Goal: Find specific page/section

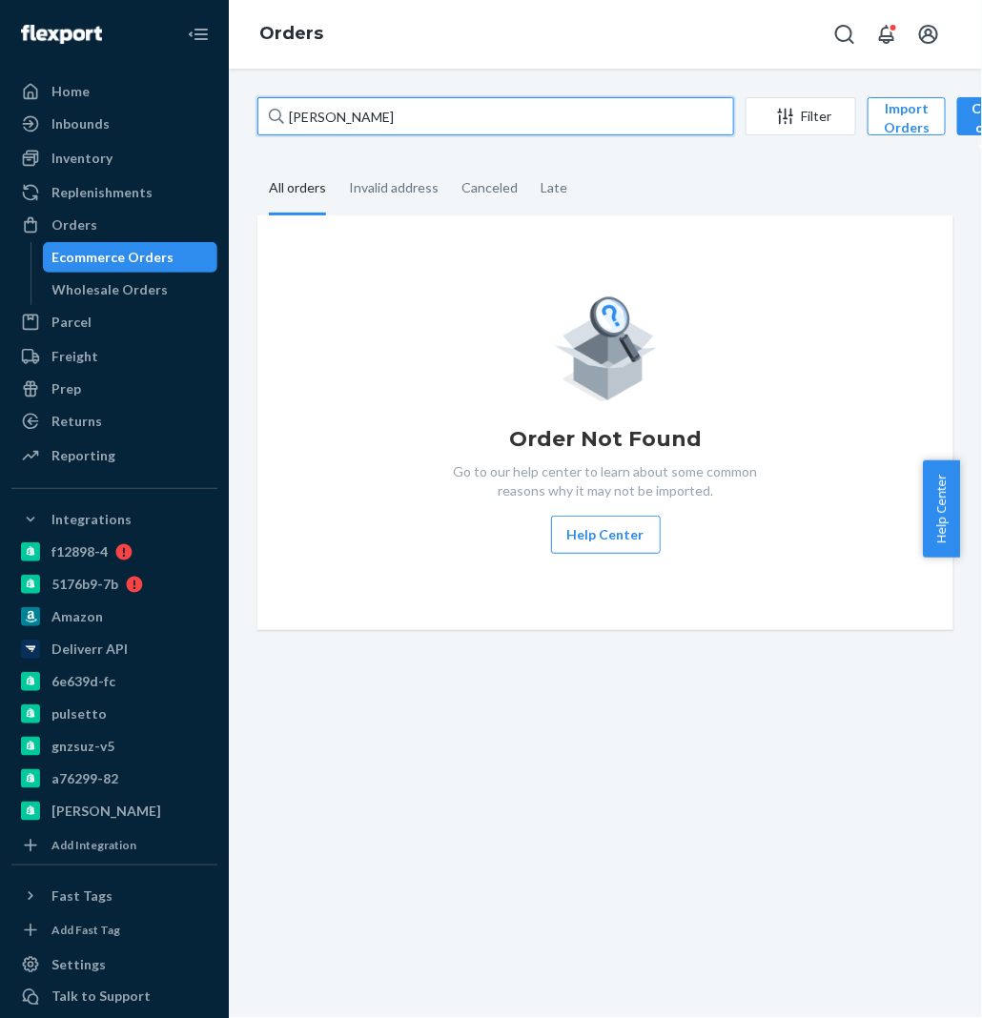
click at [400, 124] on input "[PERSON_NAME]" at bounding box center [495, 116] width 477 height 38
paste input "[PERSON_NAME]"
click at [409, 106] on input "[PERSON_NAME]" at bounding box center [495, 116] width 477 height 38
type input "[PERSON_NAME]"
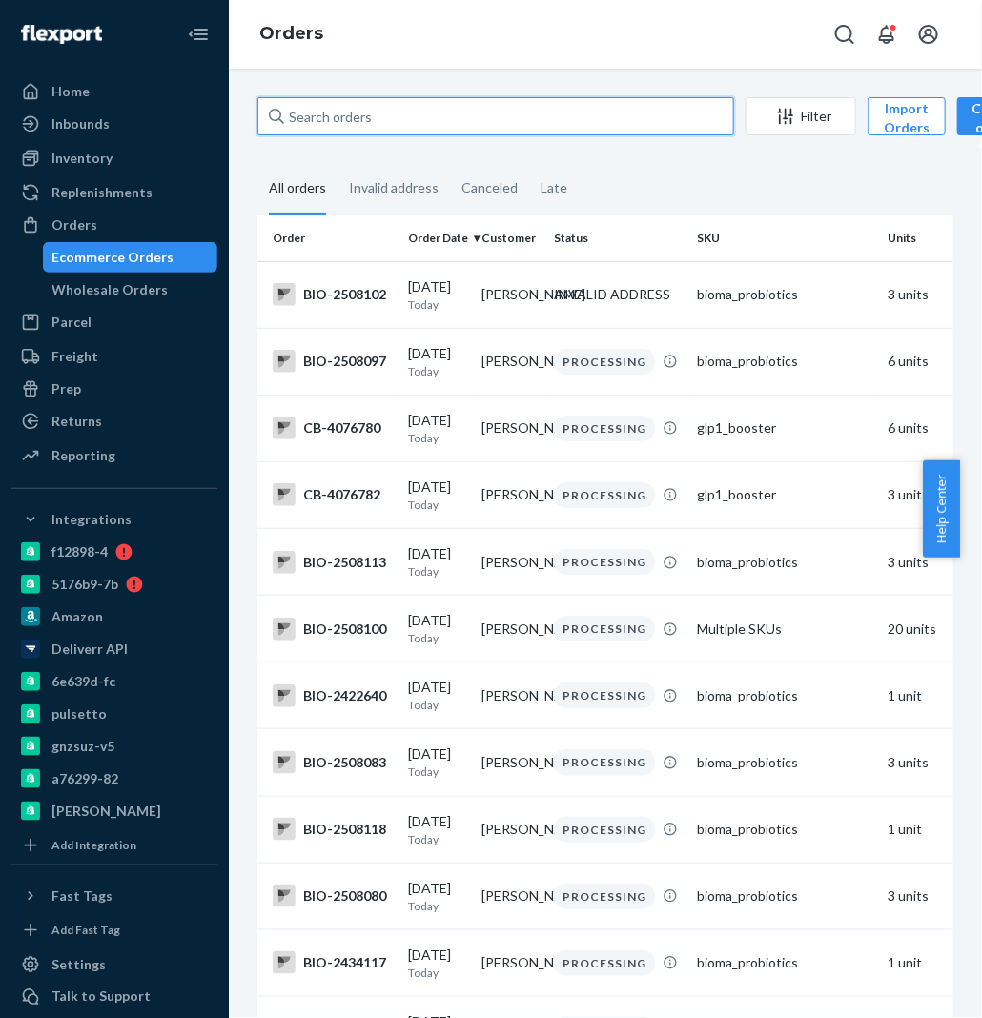
paste input "[PERSON_NAME]"
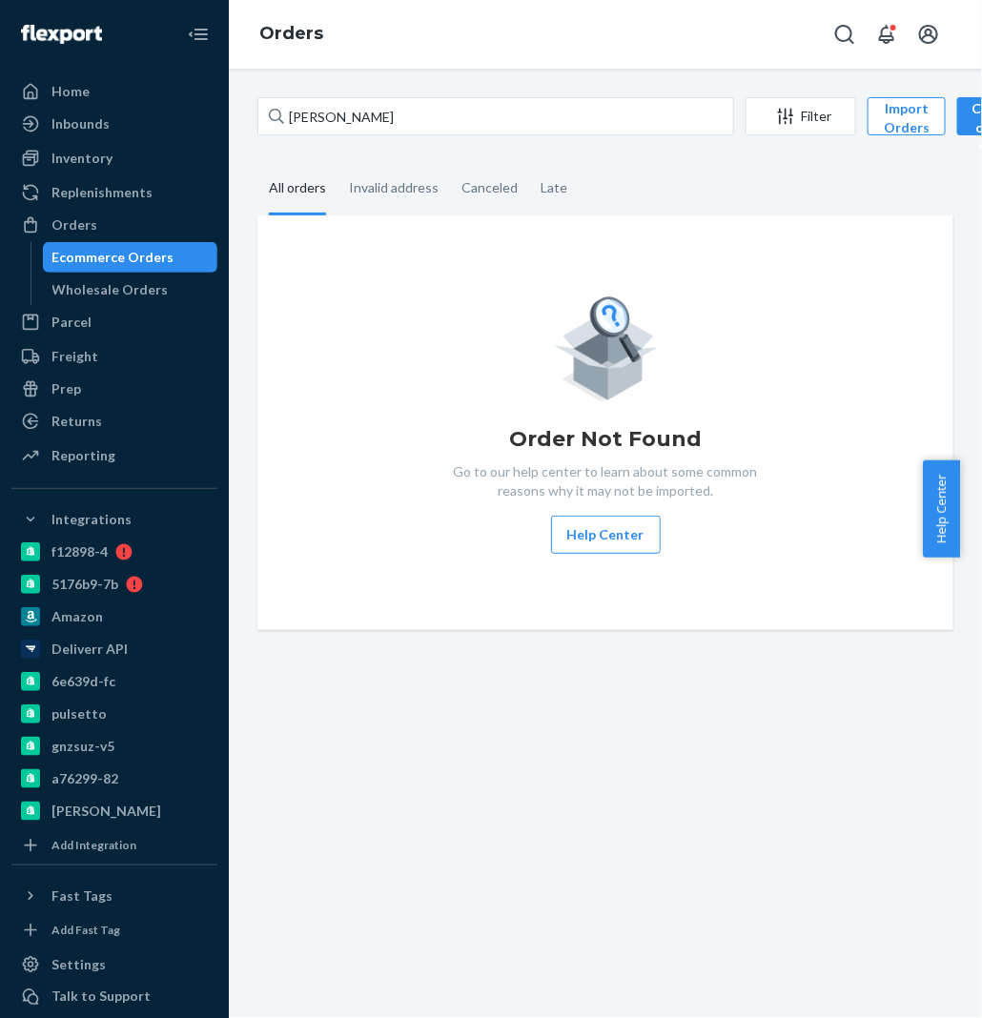
click at [283, 118] on icon at bounding box center [276, 116] width 15 height 15
click at [283, 118] on input "[PERSON_NAME]" at bounding box center [495, 116] width 477 height 38
click at [283, 118] on icon at bounding box center [276, 116] width 15 height 15
click at [283, 118] on input "[PERSON_NAME]" at bounding box center [495, 116] width 477 height 38
click at [298, 114] on input "[PERSON_NAME]" at bounding box center [495, 116] width 477 height 38
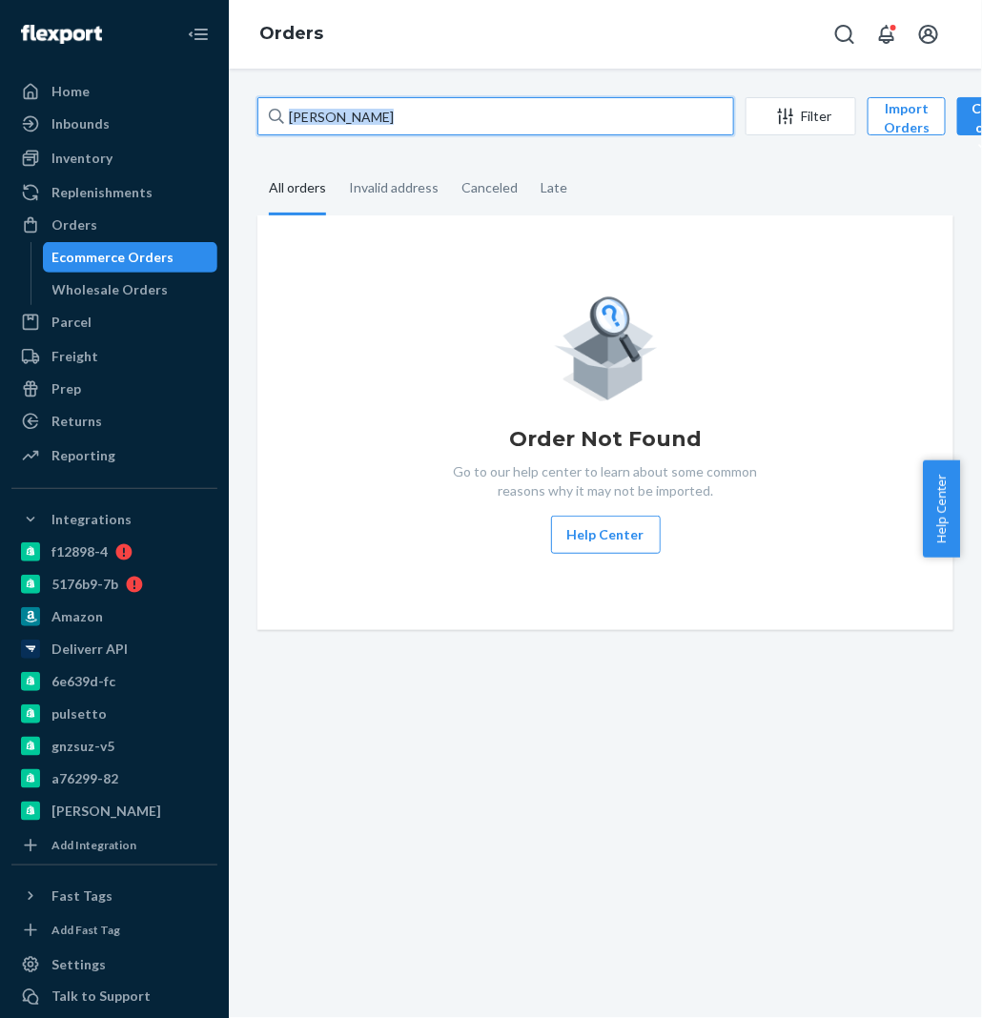
click at [298, 114] on input "[PERSON_NAME]" at bounding box center [495, 116] width 477 height 38
click at [333, 126] on input "[PERSON_NAME]" at bounding box center [495, 116] width 477 height 38
click at [301, 112] on input "[PERSON_NAME]" at bounding box center [495, 116] width 477 height 38
type input "[PERSON_NAME]"
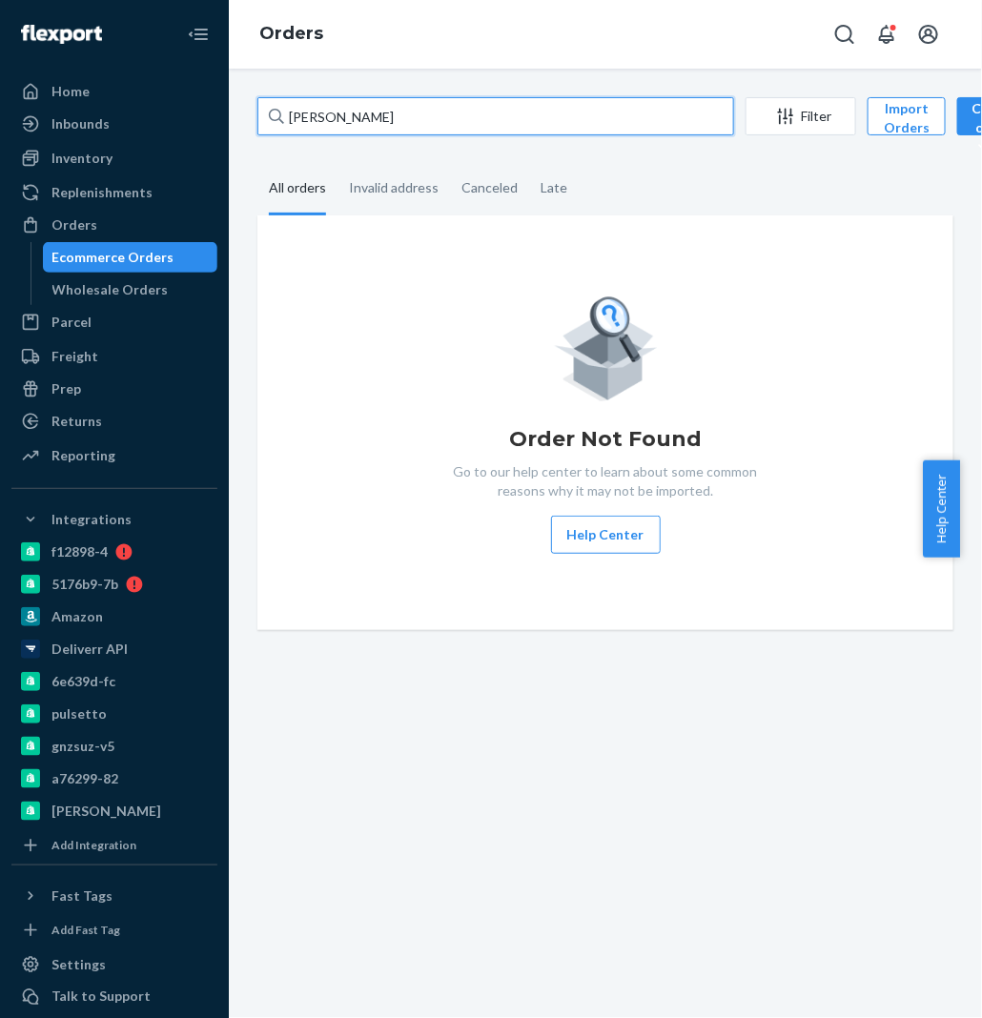
click at [416, 110] on input "[PERSON_NAME]" at bounding box center [495, 116] width 477 height 38
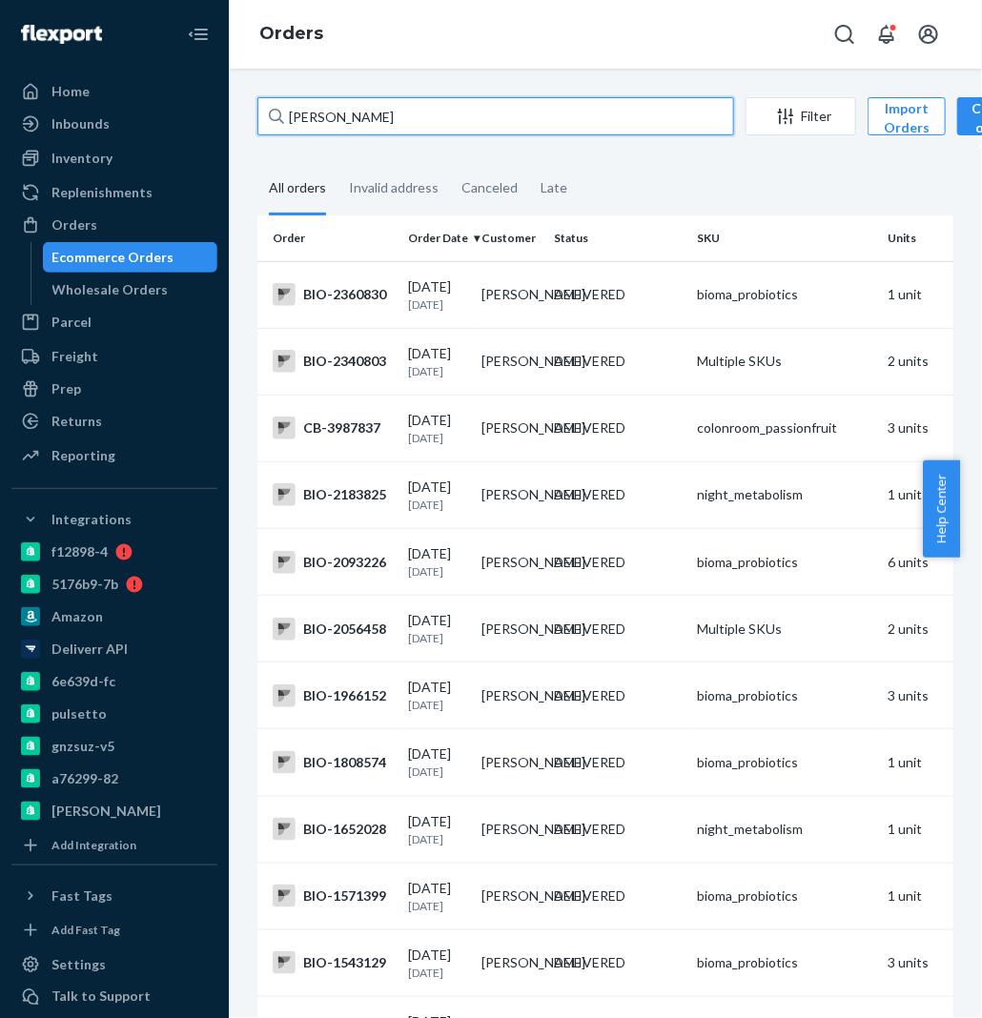
click at [393, 132] on input "[PERSON_NAME]" at bounding box center [495, 116] width 477 height 38
